Goal: Task Accomplishment & Management: Manage account settings

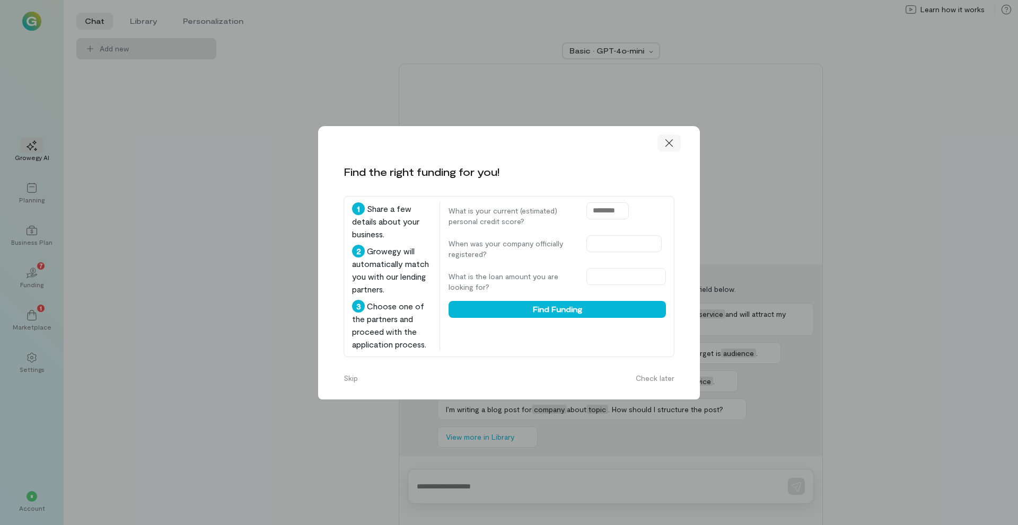
click at [676, 141] on div at bounding box center [668, 143] width 23 height 17
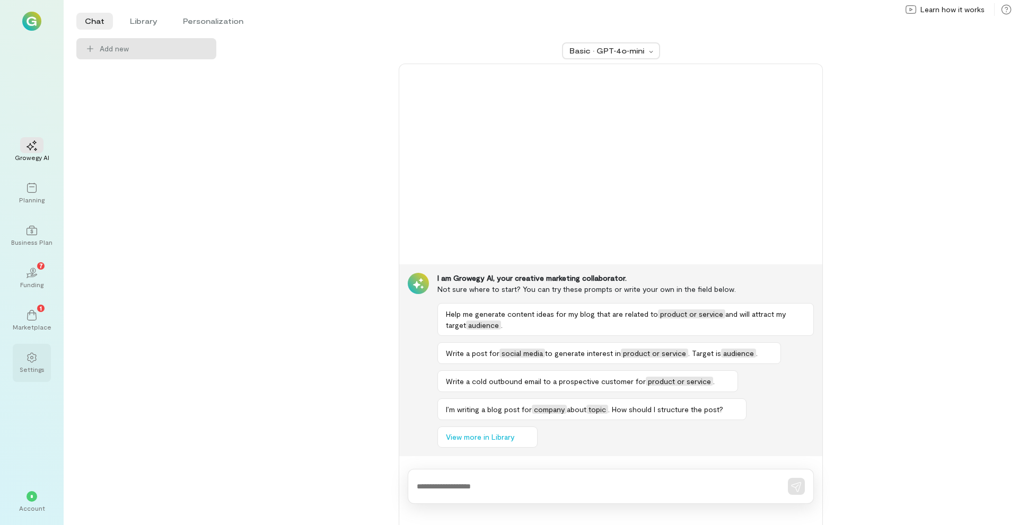
click at [30, 372] on div "Settings" at bounding box center [32, 369] width 25 height 8
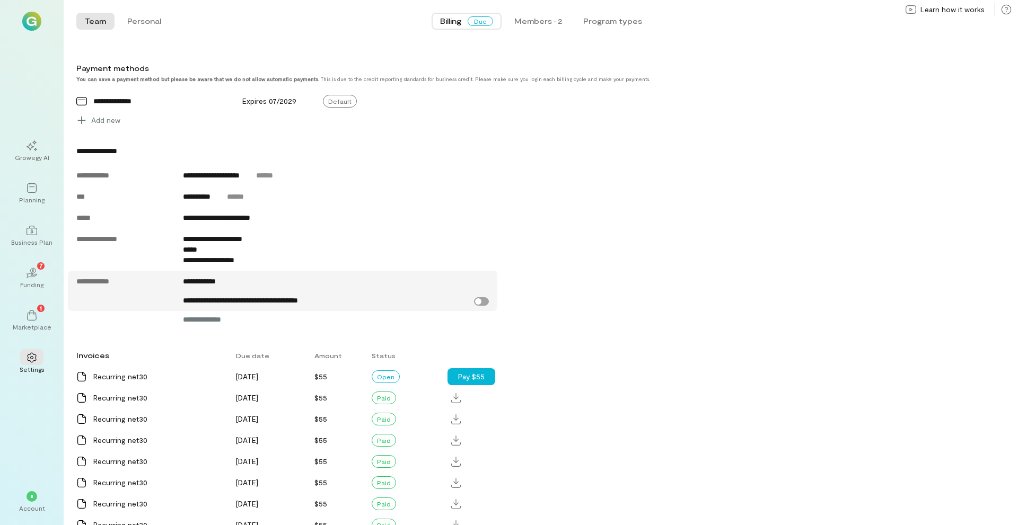
scroll to position [477, 0]
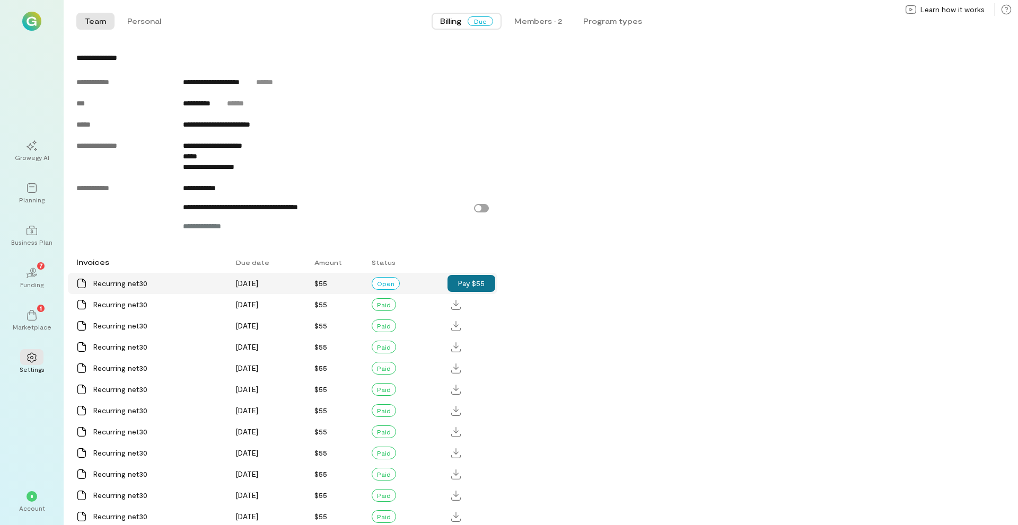
click at [476, 292] on button "Pay $55" at bounding box center [472, 283] width 48 height 17
click at [33, 226] on icon at bounding box center [32, 231] width 11 height 10
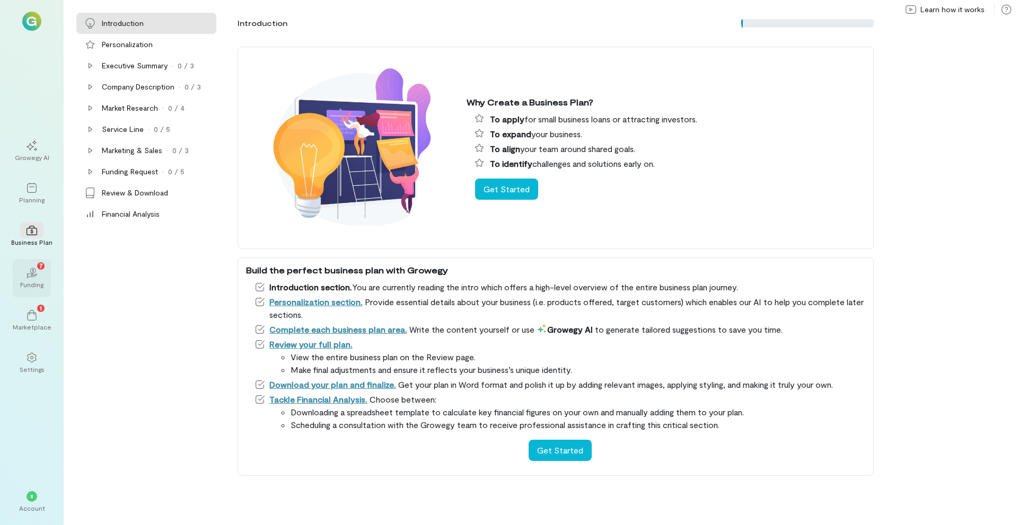
click at [35, 278] on icon "02" at bounding box center [32, 273] width 11 height 11
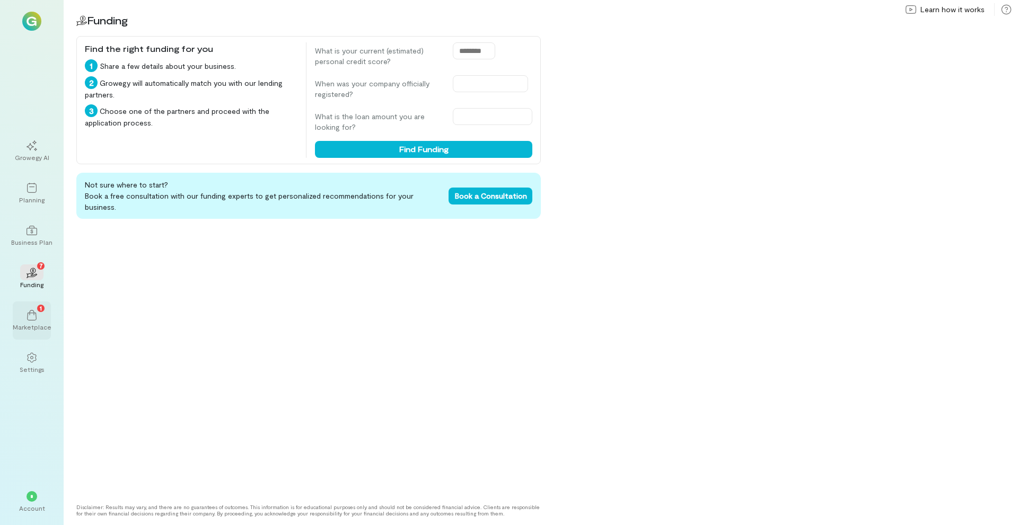
click at [29, 308] on div "1" at bounding box center [31, 315] width 23 height 16
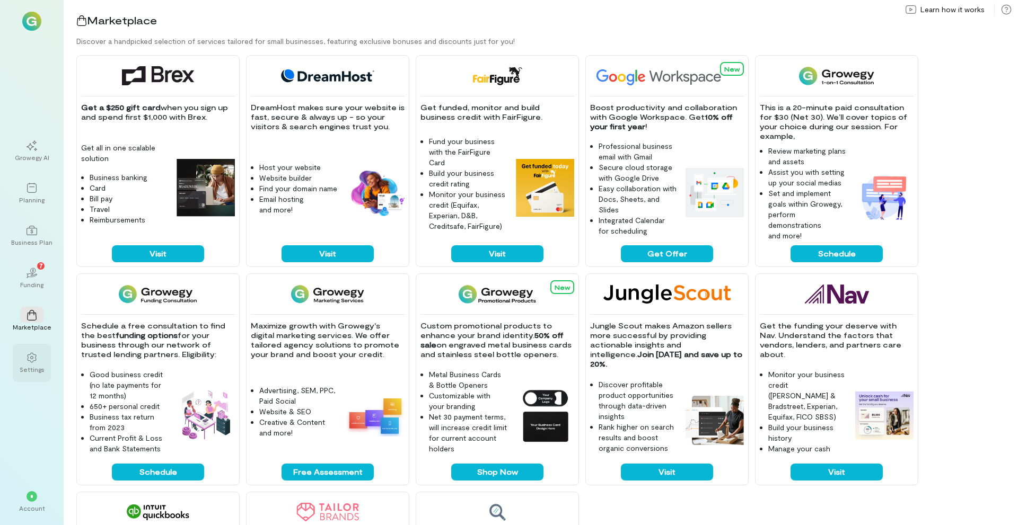
click at [32, 369] on div "Settings" at bounding box center [32, 369] width 25 height 8
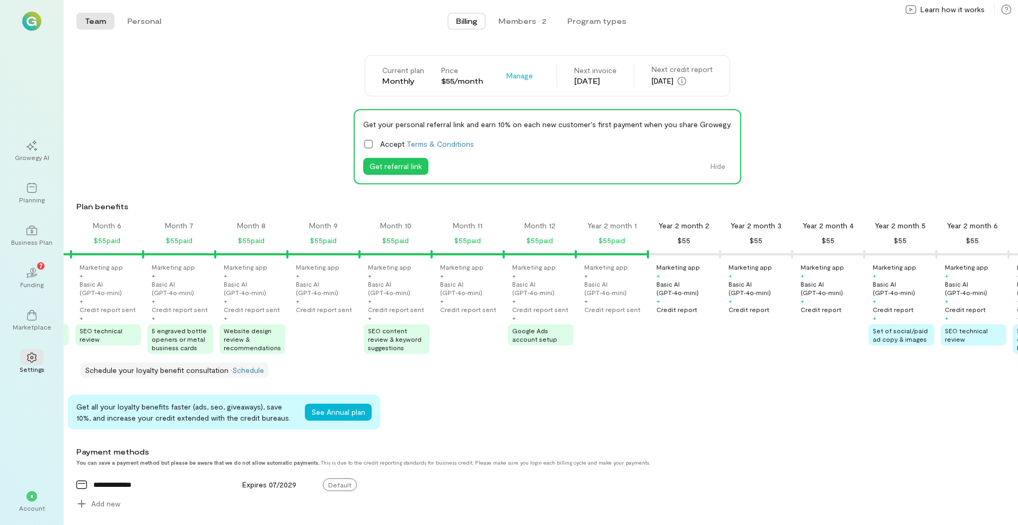
scroll to position [0, 865]
